Goal: Task Accomplishment & Management: Use online tool/utility

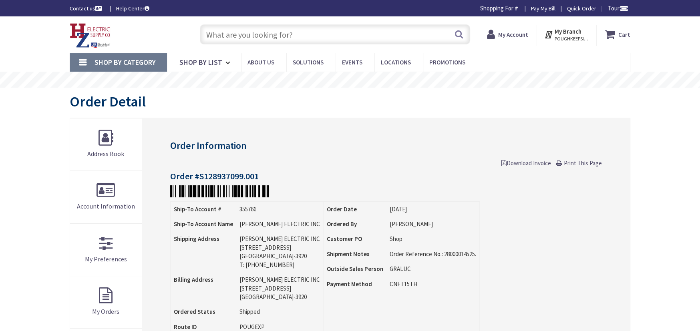
type input "[PERSON_NAME] Corners Rd, [GEOGRAPHIC_DATA], [GEOGRAPHIC_DATA]"
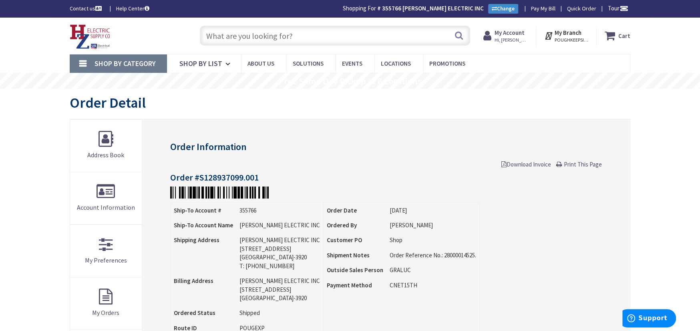
click at [584, 161] on span "Print This Page" at bounding box center [583, 165] width 38 height 8
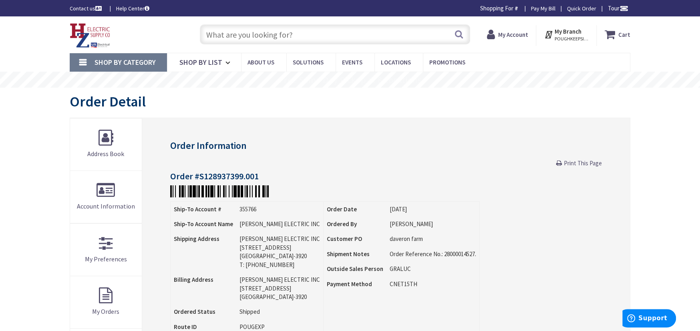
click at [588, 163] on span "Print This Page" at bounding box center [583, 163] width 38 height 8
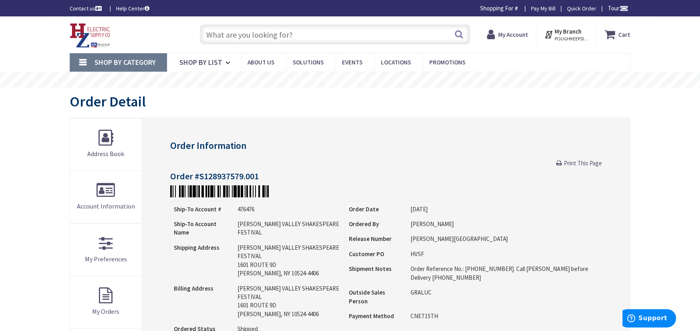
drag, startPoint x: 583, startPoint y: 159, endPoint x: 543, endPoint y: 286, distance: 133.1
click at [583, 159] on span "Print This Page" at bounding box center [583, 163] width 38 height 8
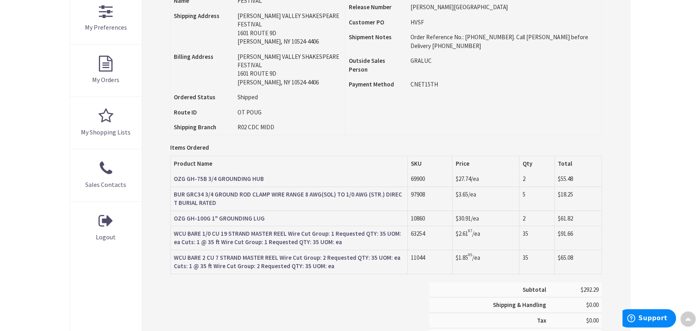
scroll to position [302, 0]
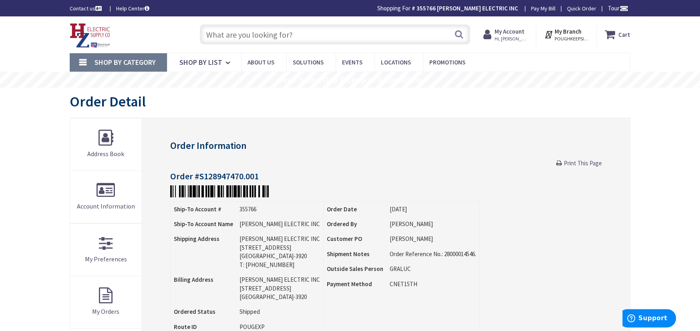
click at [594, 164] on span "Print This Page" at bounding box center [583, 163] width 38 height 8
